Goal: Task Accomplishment & Management: Manage account settings

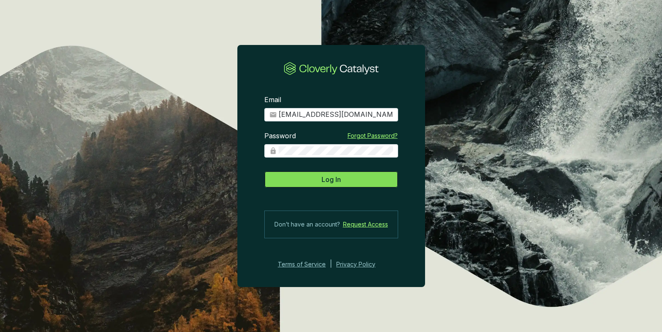
click at [356, 181] on button "Log In" at bounding box center [331, 179] width 134 height 17
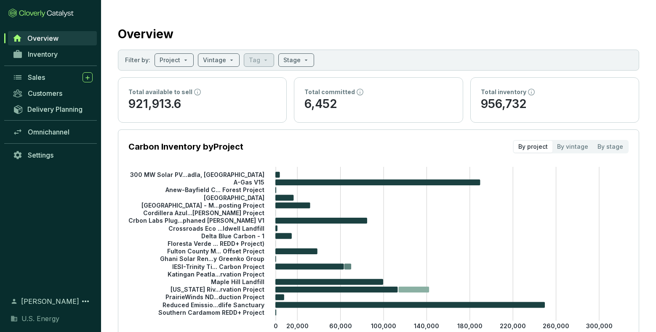
click at [3, 216] on div "Overview Inventory Sales Customers Delivery Planning Omnichannel Settings" at bounding box center [50, 158] width 101 height 256
click at [38, 56] on span "Inventory" at bounding box center [43, 54] width 30 height 8
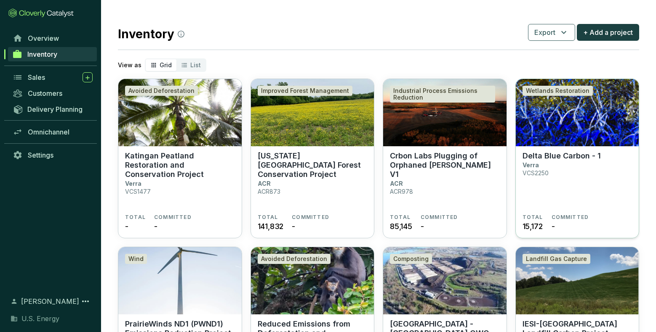
click at [545, 155] on p "Delta Blue Carbon - 1" at bounding box center [561, 155] width 78 height 9
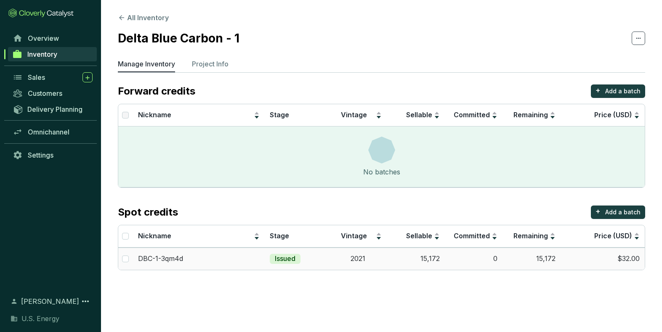
click at [433, 259] on td "15,172" at bounding box center [416, 259] width 58 height 22
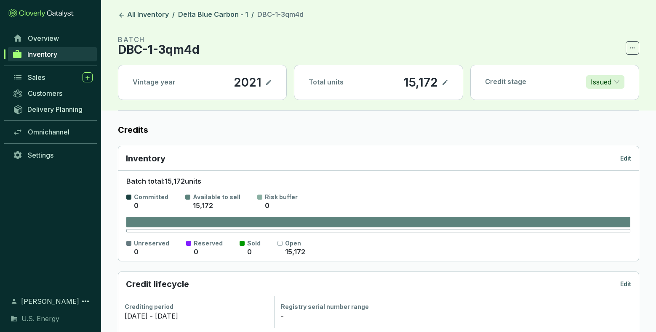
click at [445, 83] on icon at bounding box center [444, 82] width 5 height 5
click at [446, 81] on icon at bounding box center [444, 82] width 7 height 10
click at [156, 15] on link "All Inventory" at bounding box center [143, 15] width 54 height 10
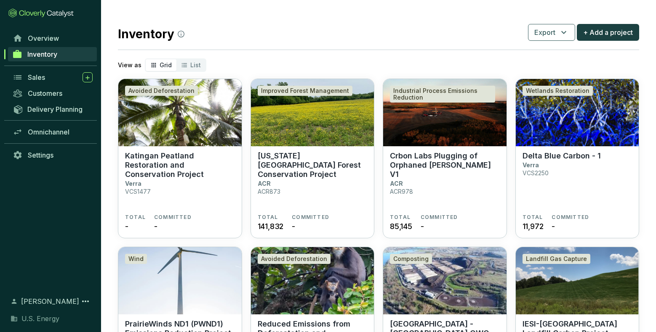
click at [7, 218] on div "Overview Inventory Sales Customers Delivery Planning Omnichannel Settings" at bounding box center [50, 158] width 101 height 256
click at [526, 228] on span "11,972" at bounding box center [532, 226] width 21 height 11
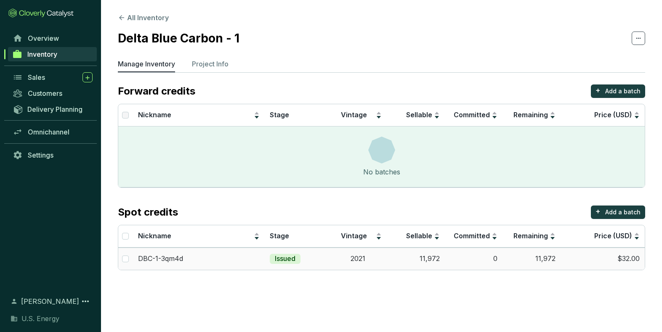
click at [629, 259] on td "$32.00" at bounding box center [602, 259] width 84 height 22
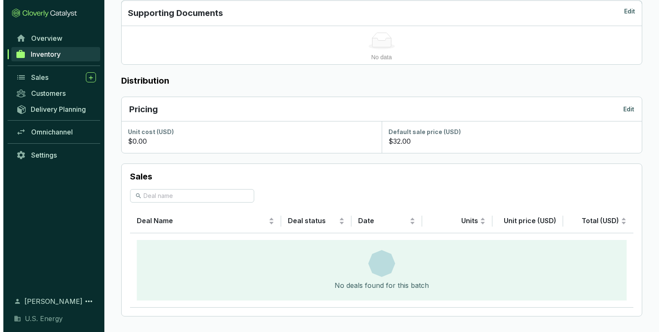
scroll to position [393, 0]
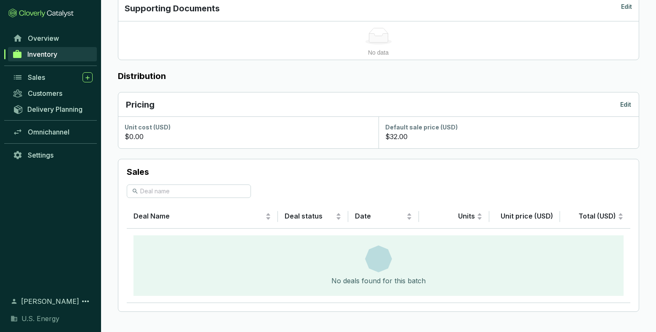
click at [393, 138] on p "$32.00" at bounding box center [396, 137] width 22 height 10
click at [628, 105] on p "Edit" at bounding box center [625, 105] width 11 height 8
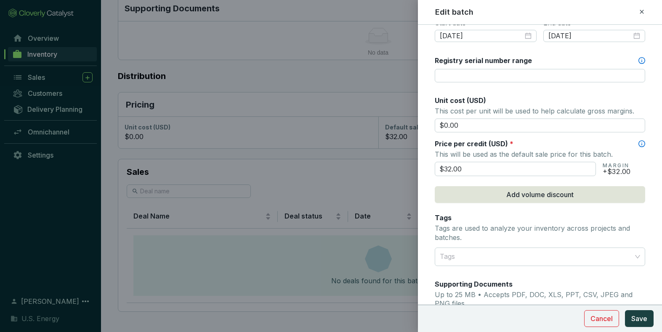
scroll to position [337, 0]
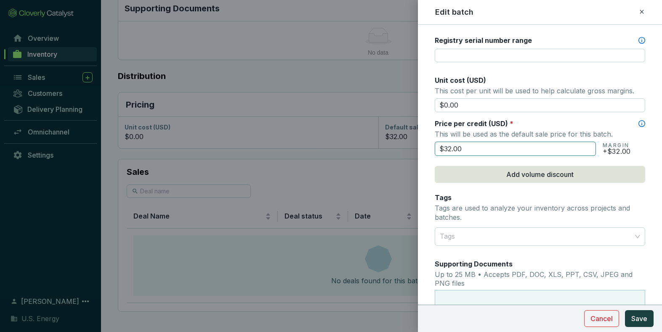
click at [450, 149] on input "$32.00" at bounding box center [515, 149] width 161 height 14
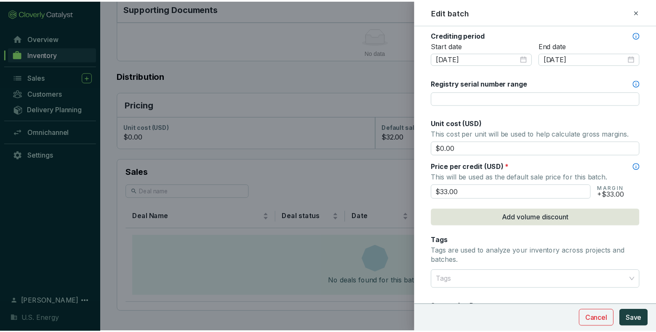
scroll to position [295, 0]
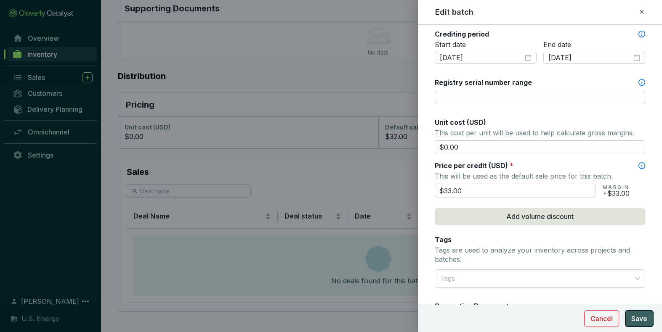
type input "$33.00"
click at [633, 320] on span "Save" at bounding box center [639, 319] width 16 height 10
